Goal: Information Seeking & Learning: Find specific fact

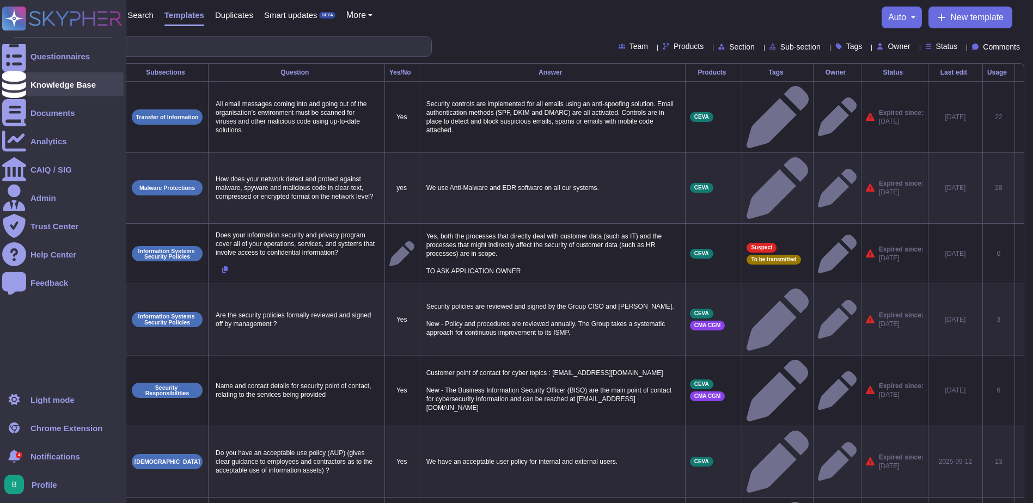
click at [58, 88] on div "Knowledge Base" at bounding box center [62, 85] width 65 height 8
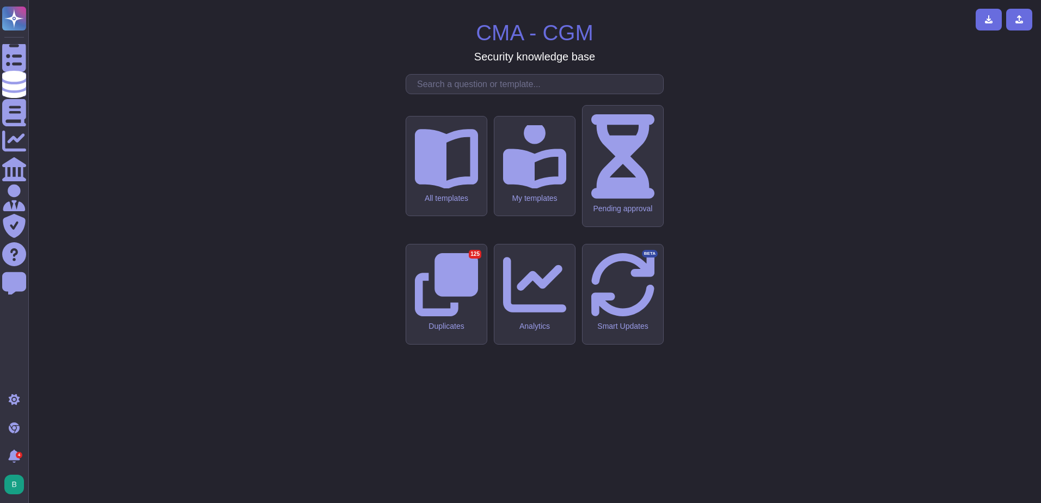
click at [476, 94] on input "text" at bounding box center [538, 84] width 252 height 19
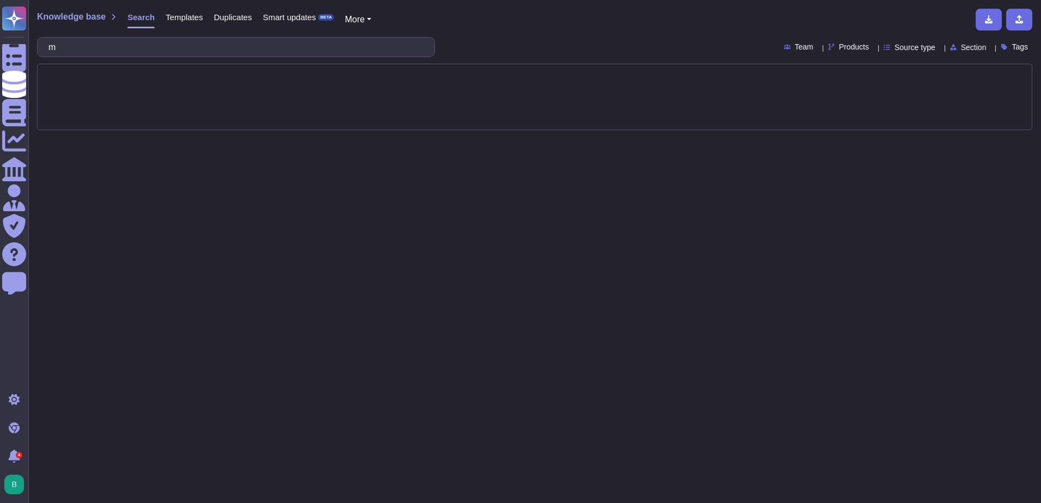
type input "mfa"
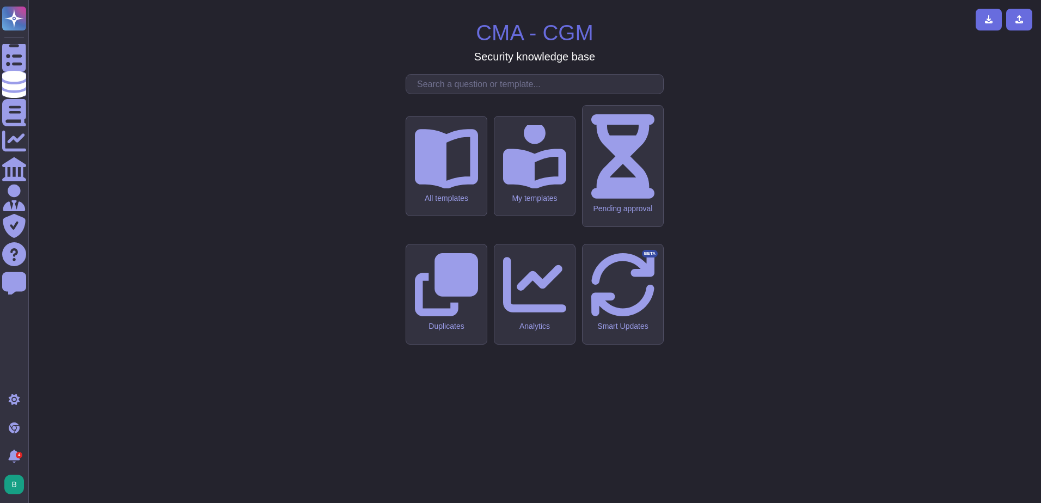
click at [474, 94] on input "text" at bounding box center [538, 84] width 252 height 19
click at [475, 94] on input "text" at bounding box center [538, 84] width 252 height 19
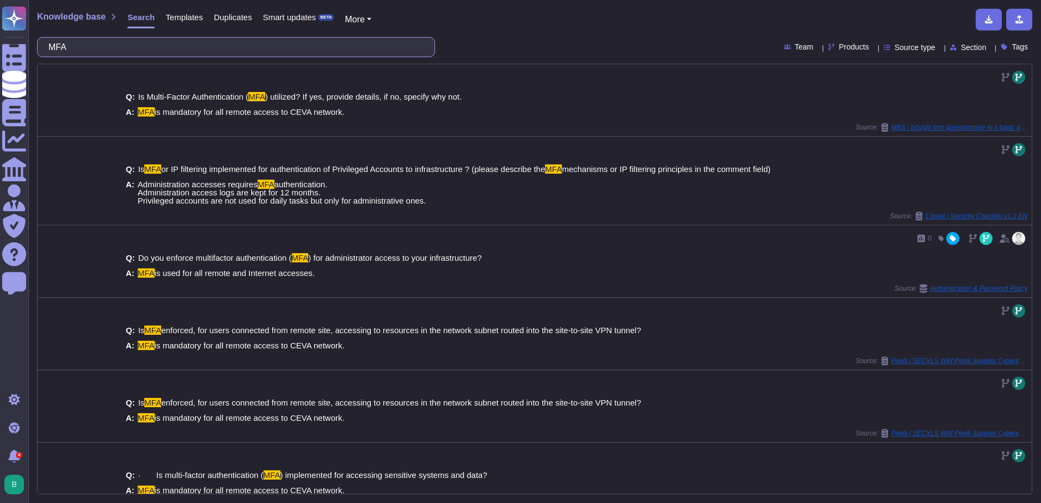
click at [345, 38] on input "MFA" at bounding box center [233, 47] width 381 height 19
click at [346, 42] on input "MFA" at bounding box center [233, 47] width 381 height 19
click at [346, 44] on input "MFA" at bounding box center [233, 47] width 381 height 19
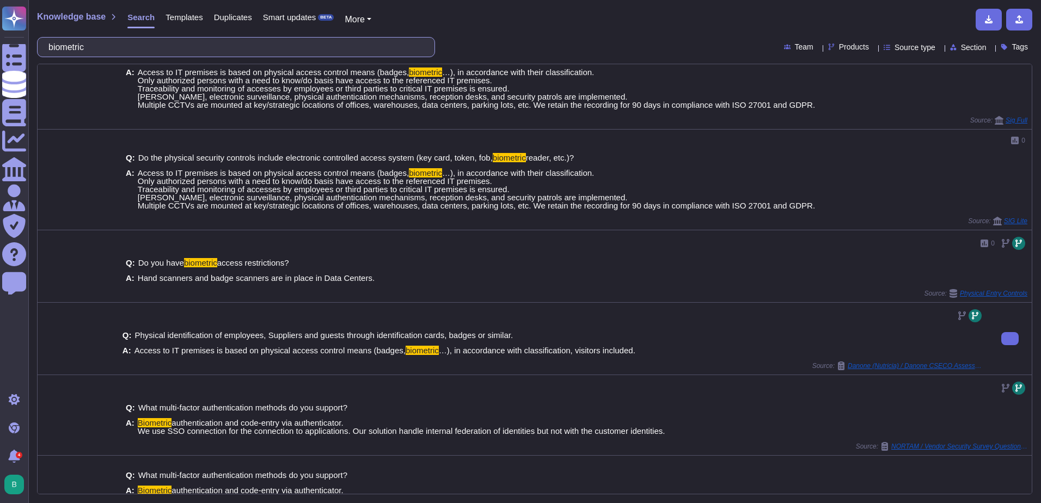
scroll to position [54, 0]
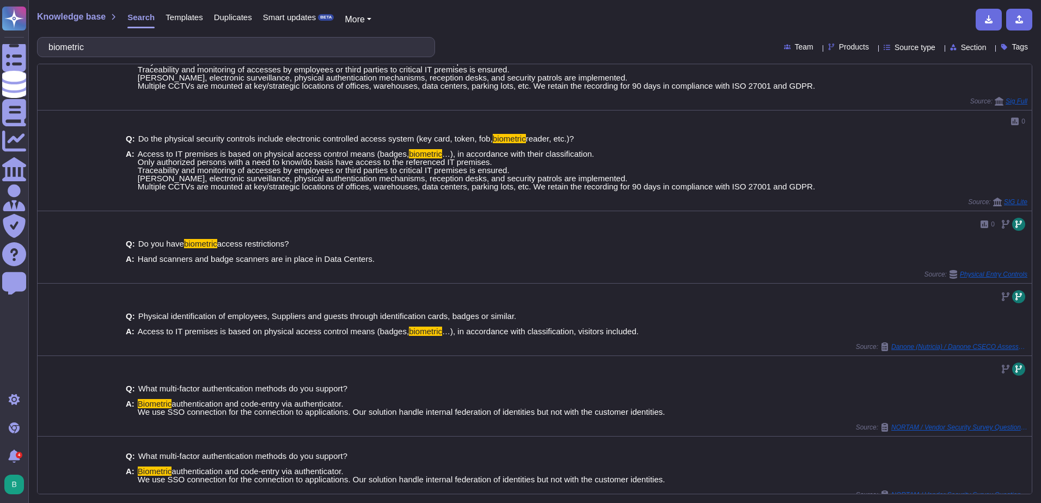
type input "biometric"
